Goal: Use online tool/utility: Utilize a website feature to perform a specific function

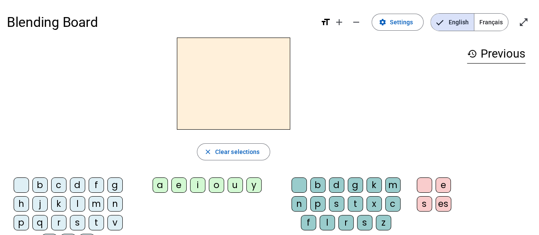
click at [79, 220] on div "s" at bounding box center [77, 222] width 15 height 15
click at [236, 179] on div "u" at bounding box center [234, 184] width 15 height 15
click at [195, 184] on div "i" at bounding box center [197, 184] width 15 height 15
click at [179, 184] on div "e" at bounding box center [178, 184] width 15 height 15
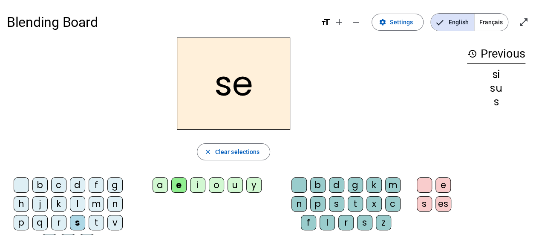
click at [237, 186] on div "u" at bounding box center [234, 184] width 15 height 15
click at [195, 183] on div "i" at bounding box center [197, 184] width 15 height 15
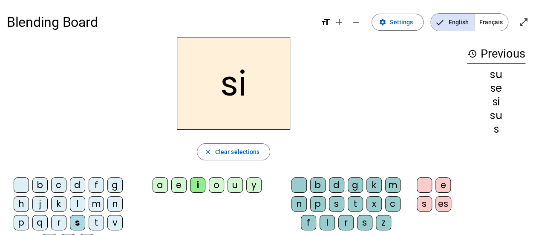
click at [178, 184] on div "e" at bounding box center [178, 184] width 15 height 15
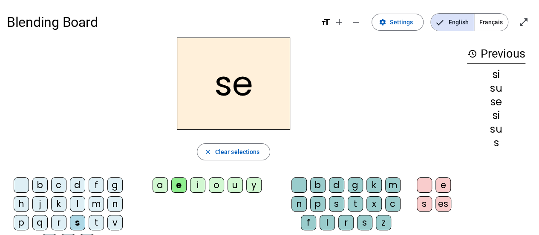
click at [155, 182] on div "a" at bounding box center [159, 184] width 15 height 15
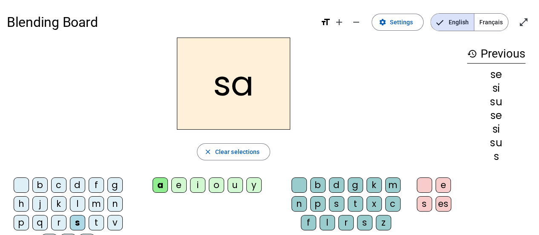
click at [110, 223] on div "v" at bounding box center [114, 222] width 15 height 15
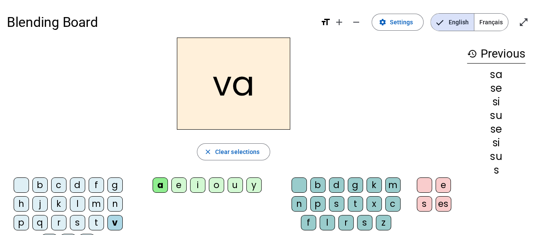
click at [338, 201] on div "s" at bounding box center [336, 203] width 15 height 15
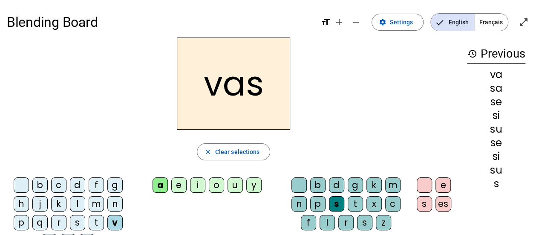
click at [445, 181] on div "e" at bounding box center [442, 184] width 15 height 15
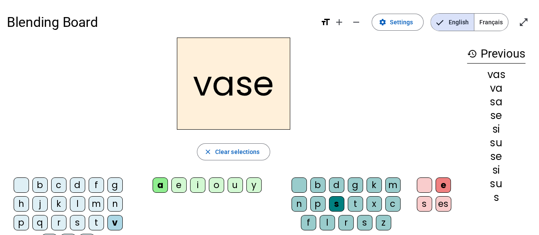
click at [57, 178] on div "c" at bounding box center [58, 184] width 15 height 15
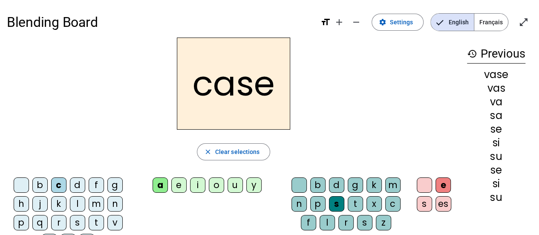
click at [44, 203] on div "j" at bounding box center [39, 203] width 15 height 15
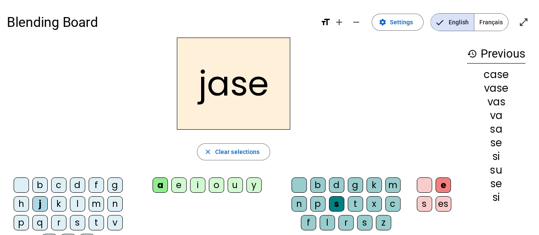
click at [37, 183] on div "b" at bounding box center [39, 184] width 15 height 15
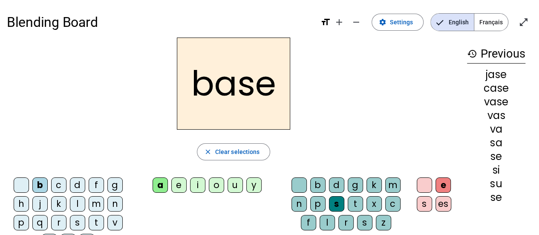
click at [199, 185] on div "i" at bounding box center [197, 184] width 15 height 15
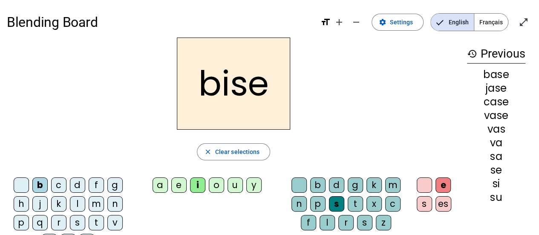
click at [99, 204] on div "m" at bounding box center [96, 203] width 15 height 15
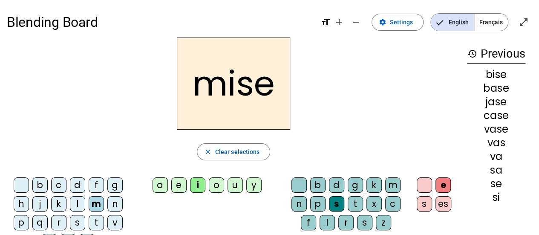
click at [81, 202] on div "l" at bounding box center [77, 203] width 15 height 15
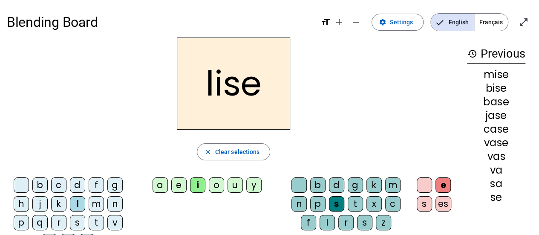
click at [115, 219] on div "v" at bounding box center [114, 222] width 15 height 15
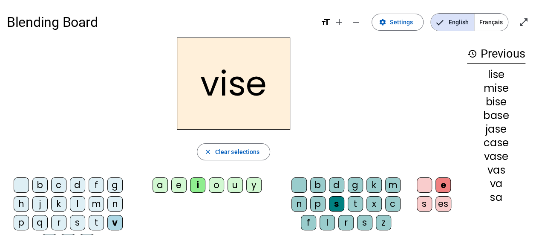
click at [334, 184] on div "d" at bounding box center [336, 184] width 15 height 15
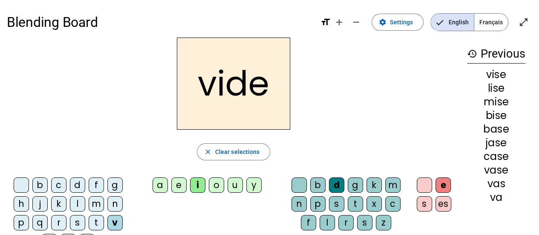
click at [55, 217] on div "r" at bounding box center [58, 222] width 15 height 15
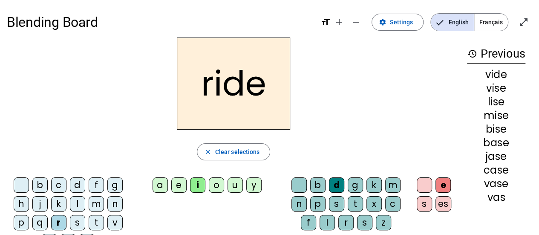
click at [231, 184] on div "u" at bounding box center [234, 184] width 15 height 15
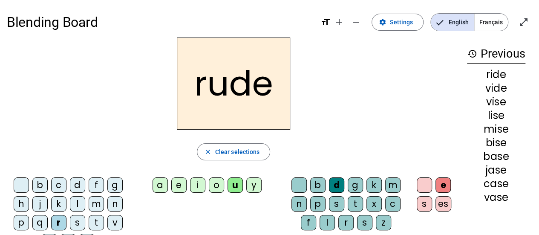
click at [158, 184] on div "a" at bounding box center [159, 184] width 15 height 15
